Goal: Task Accomplishment & Management: Manage account settings

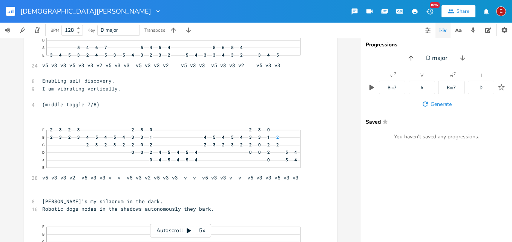
click at [188, 230] on icon at bounding box center [189, 230] width 4 height 5
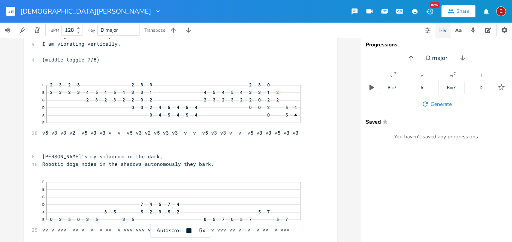
click at [188, 230] on icon at bounding box center [188, 230] width 5 height 5
click at [188, 230] on icon at bounding box center [189, 230] width 4 height 5
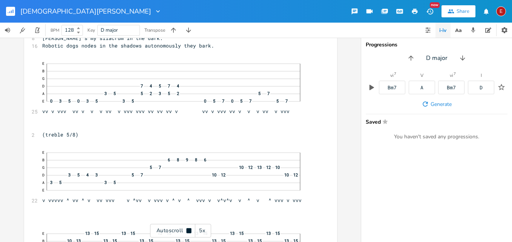
click at [188, 230] on icon at bounding box center [188, 230] width 5 height 5
click at [189, 230] on icon at bounding box center [189, 230] width 4 height 5
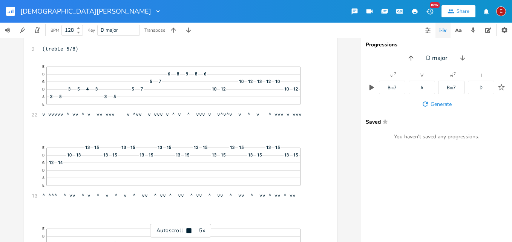
scroll to position [608, 0]
click at [189, 230] on icon at bounding box center [188, 230] width 5 height 5
click at [189, 230] on icon at bounding box center [189, 230] width 4 height 5
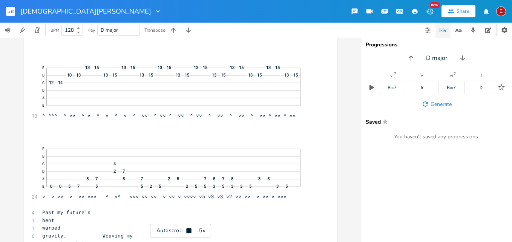
scroll to position [689, 0]
click at [189, 230] on icon at bounding box center [188, 230] width 5 height 5
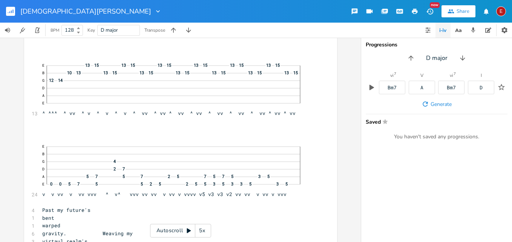
click at [189, 230] on icon at bounding box center [189, 230] width 4 height 5
click at [189, 230] on icon at bounding box center [188, 230] width 5 height 5
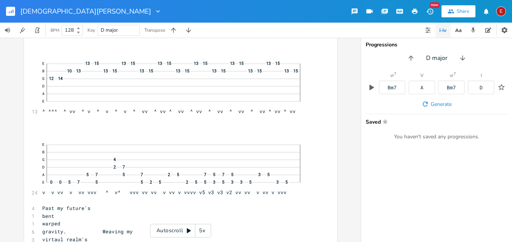
click at [189, 230] on icon at bounding box center [189, 230] width 4 height 5
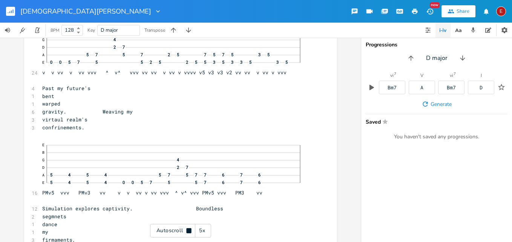
click at [189, 230] on icon at bounding box center [188, 230] width 5 height 5
click at [189, 230] on icon at bounding box center [189, 230] width 4 height 5
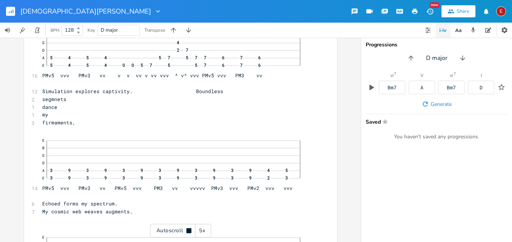
click at [189, 230] on icon at bounding box center [188, 230] width 5 height 5
click at [189, 230] on icon at bounding box center [189, 230] width 4 height 5
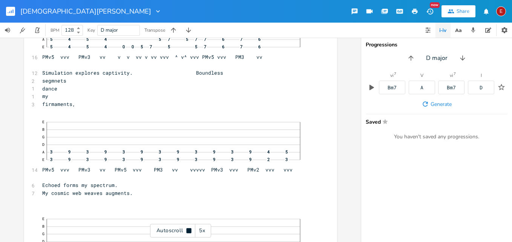
click at [189, 230] on icon at bounding box center [188, 230] width 5 height 5
click at [189, 230] on icon at bounding box center [189, 230] width 4 height 5
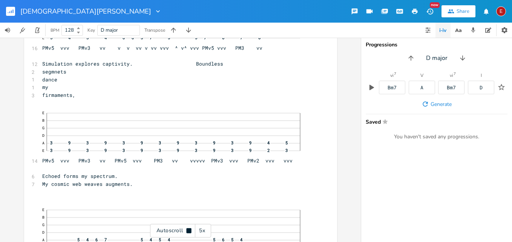
click at [189, 230] on icon at bounding box center [188, 230] width 5 height 5
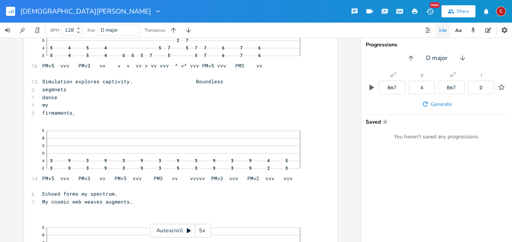
scroll to position [901, 0]
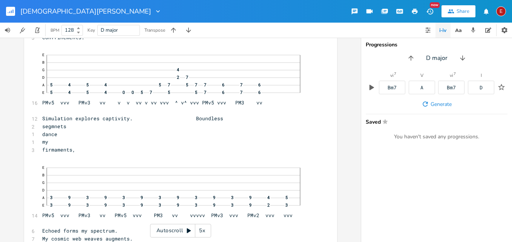
click at [188, 230] on icon at bounding box center [189, 230] width 4 height 5
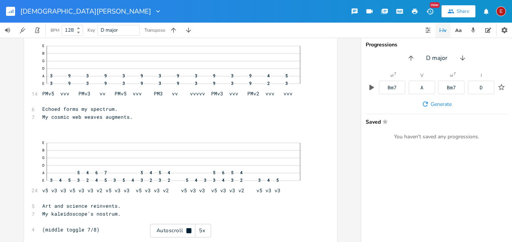
scroll to position [1025, 0]
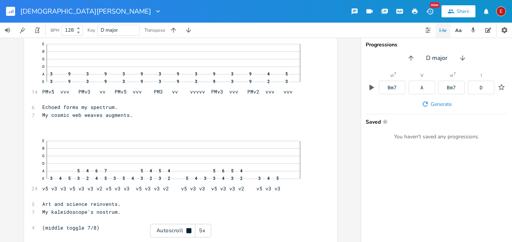
click at [188, 230] on icon at bounding box center [188, 230] width 5 height 5
click at [188, 230] on icon at bounding box center [189, 230] width 4 height 5
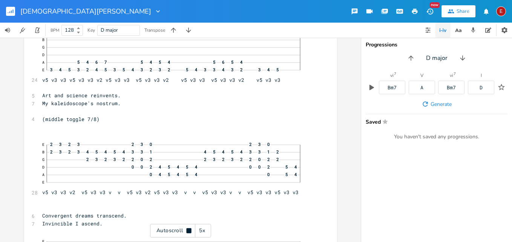
click at [188, 230] on icon at bounding box center [188, 230] width 5 height 5
click at [188, 230] on icon at bounding box center [189, 230] width 4 height 5
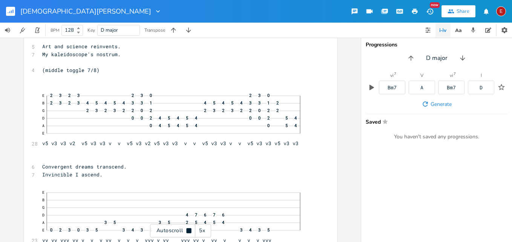
click at [188, 230] on icon at bounding box center [188, 230] width 5 height 5
click at [498, 10] on div "E" at bounding box center [501, 11] width 10 height 10
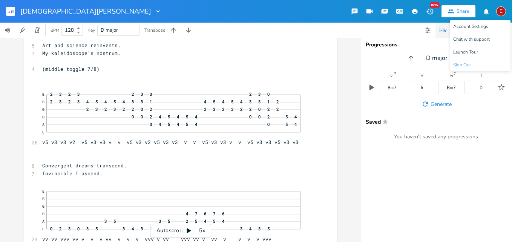
click at [458, 63] on span "Sign Out" at bounding box center [462, 65] width 18 height 5
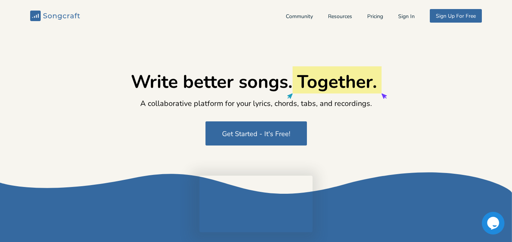
type input "[EMAIL_ADDRESS][DOMAIN_NAME]"
